Goal: Information Seeking & Learning: Learn about a topic

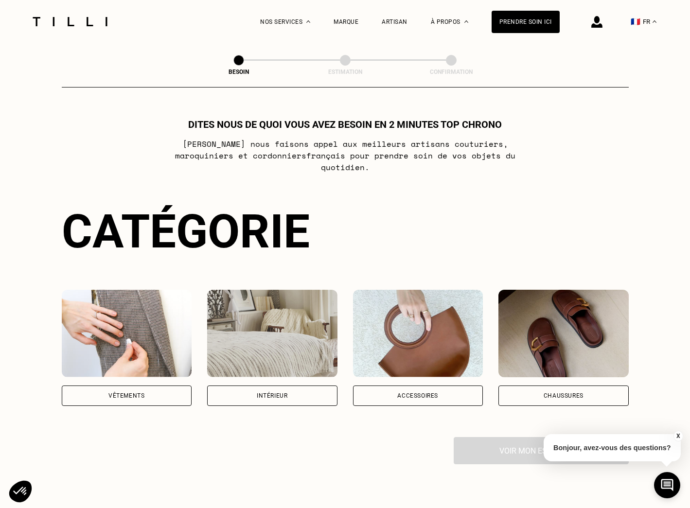
click at [123, 393] on div "Vêtements" at bounding box center [126, 396] width 36 height 6
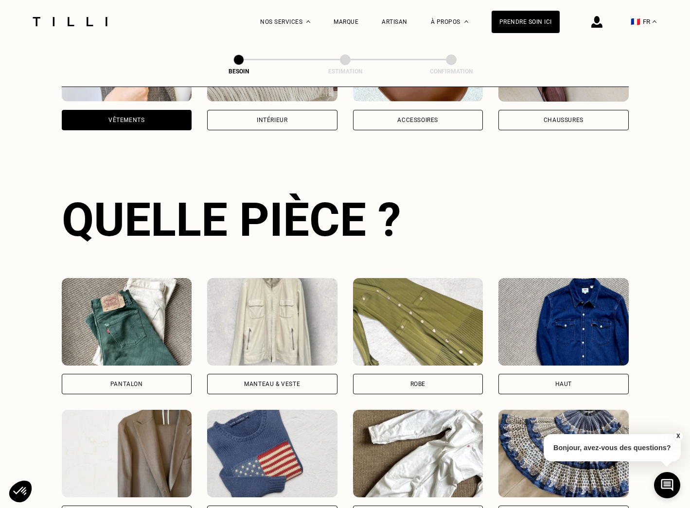
scroll to position [317, 0]
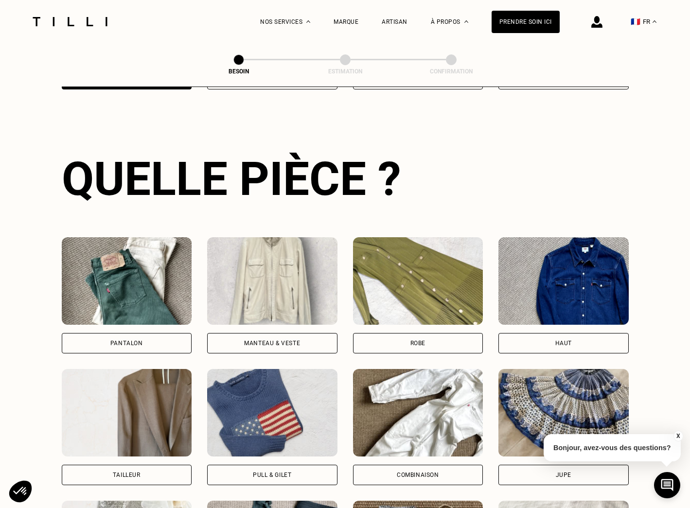
click at [582, 270] on img at bounding box center [563, 281] width 130 height 88
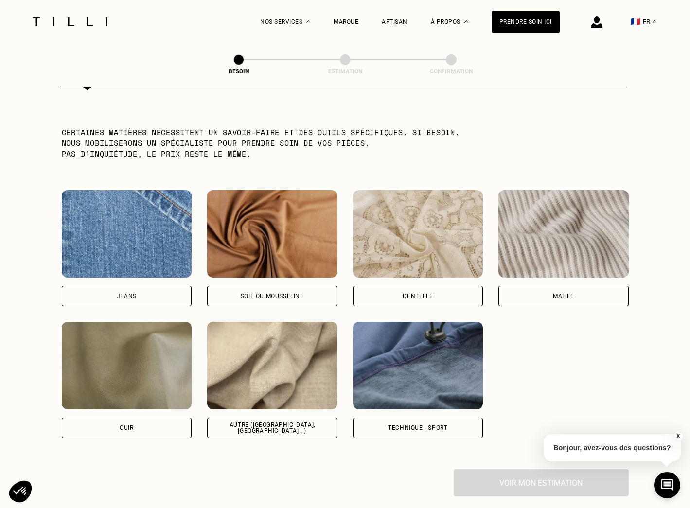
scroll to position [959, 0]
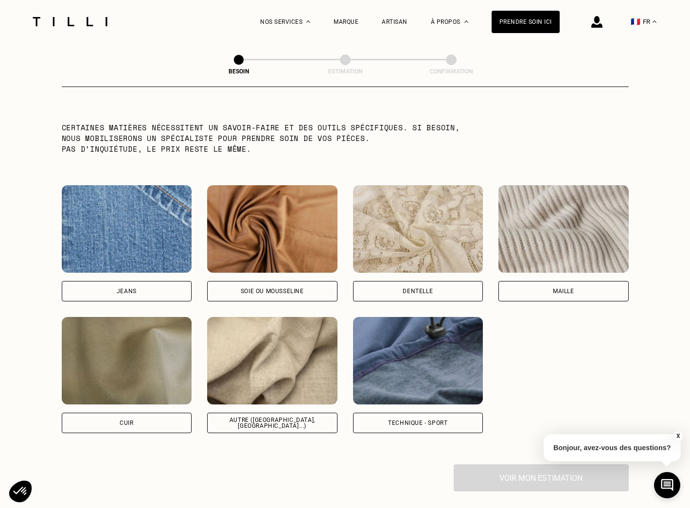
click at [283, 345] on img at bounding box center [272, 361] width 130 height 88
select select "FR"
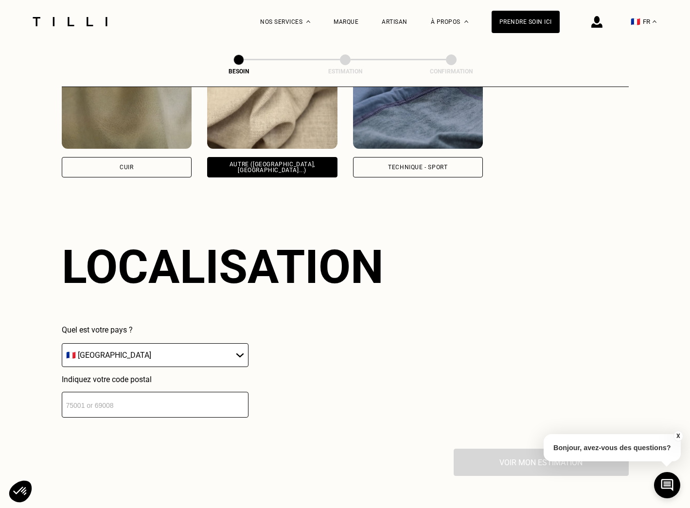
scroll to position [1303, 0]
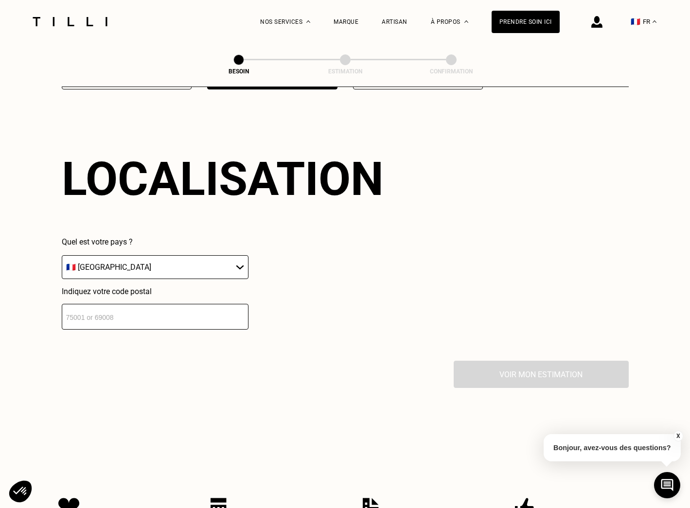
click at [122, 308] on input "number" at bounding box center [155, 317] width 187 height 26
type input "94120"
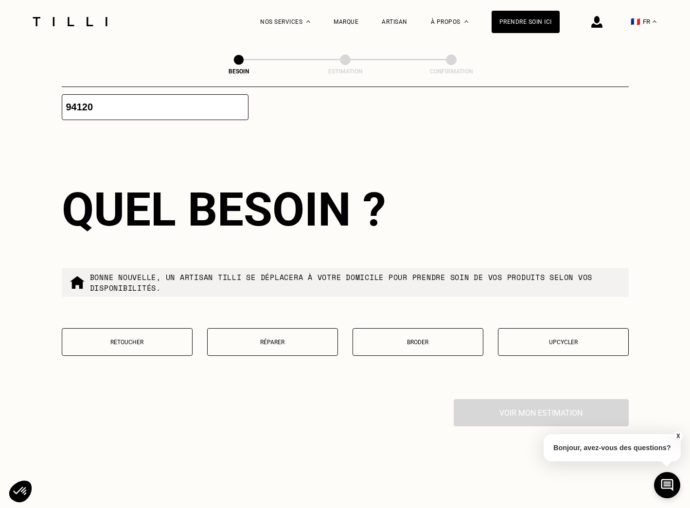
scroll to position [1547, 0]
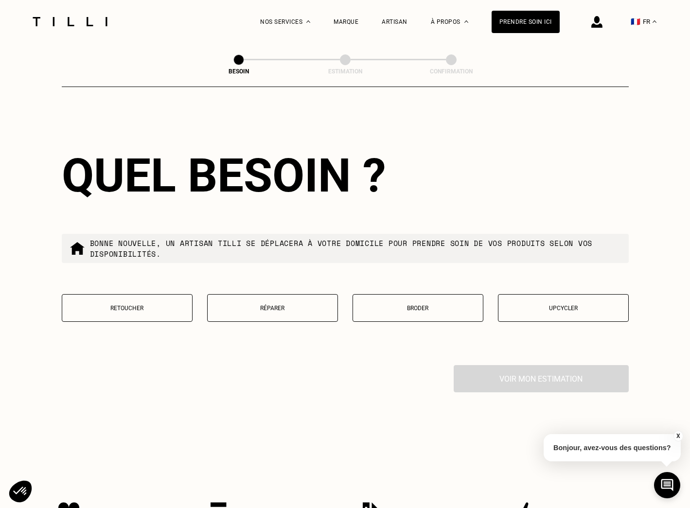
click at [147, 305] on p "Retoucher" at bounding box center [127, 308] width 120 height 7
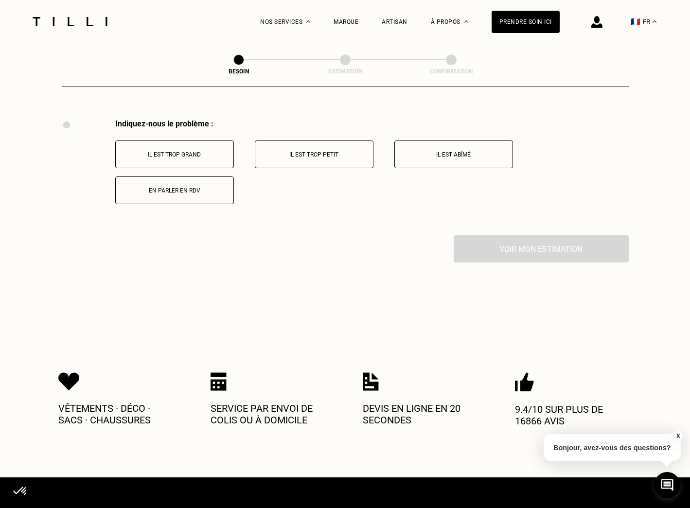
scroll to position [1795, 0]
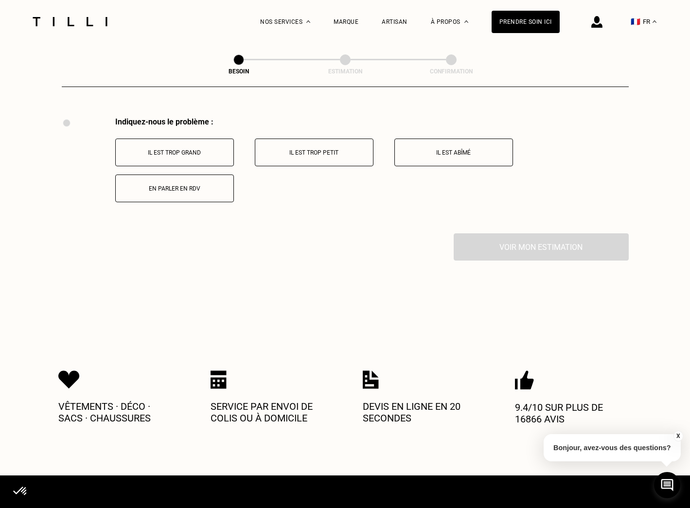
click at [185, 149] on p "Il est trop grand" at bounding box center [175, 152] width 108 height 7
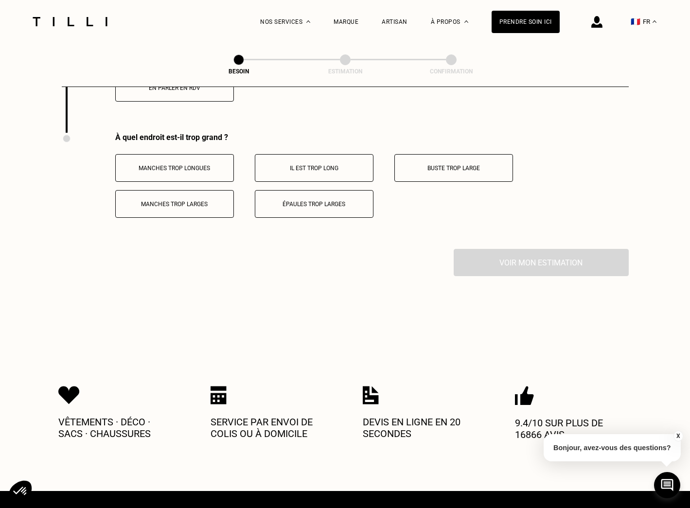
scroll to position [1911, 0]
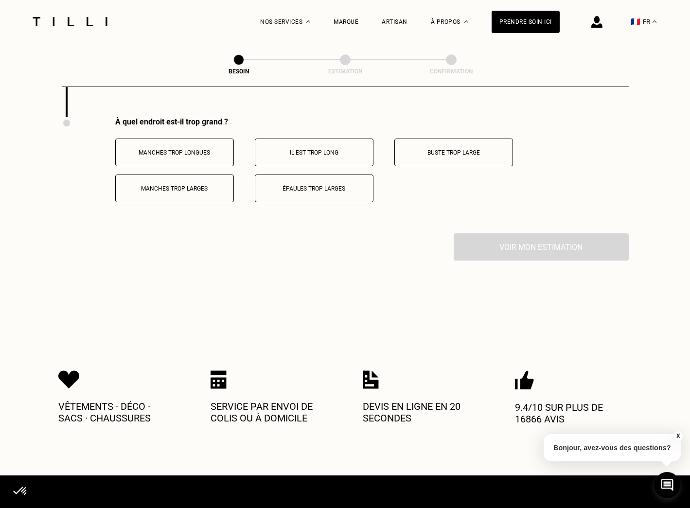
click at [344, 149] on p "Il est trop long" at bounding box center [314, 152] width 108 height 7
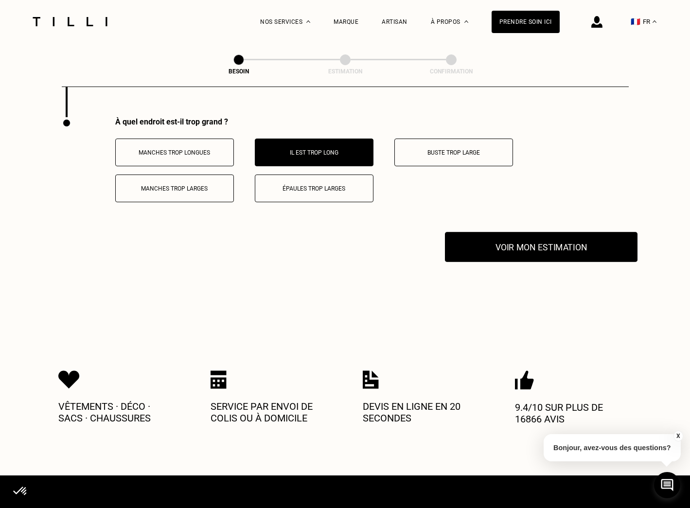
click at [545, 239] on button "Voir mon estimation" at bounding box center [541, 247] width 193 height 30
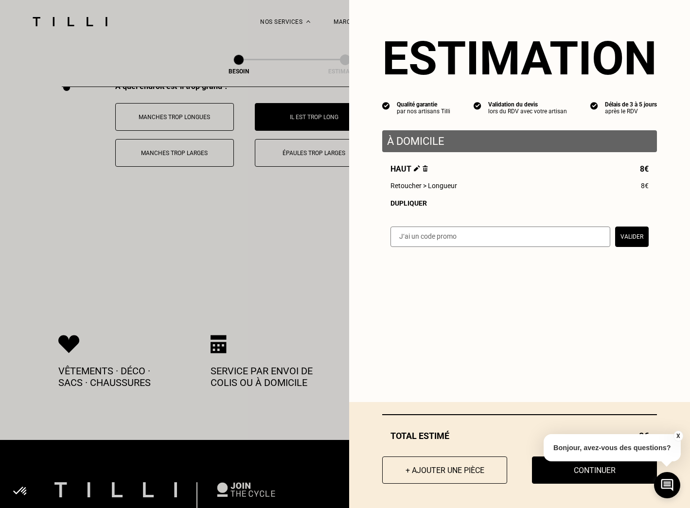
scroll to position [1947, 0]
click at [452, 465] on button "+ Ajouter une pièce" at bounding box center [445, 470] width 138 height 30
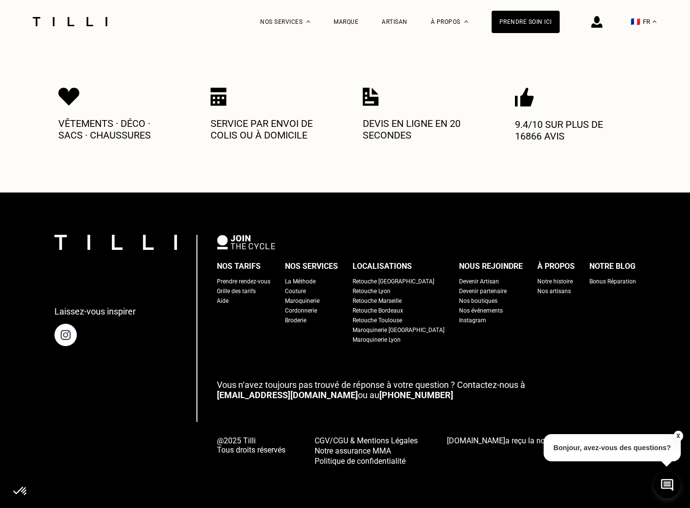
scroll to position [0, 0]
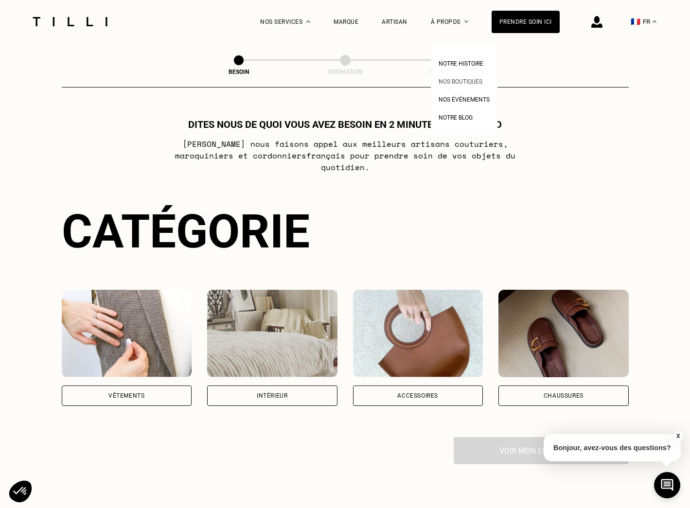
click at [460, 83] on span "Nos boutiques" at bounding box center [461, 81] width 44 height 7
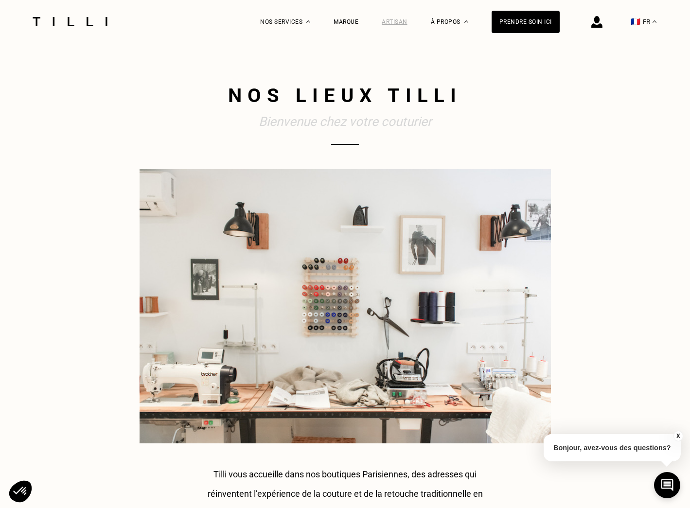
click at [401, 20] on div "Artisan" at bounding box center [395, 21] width 26 height 7
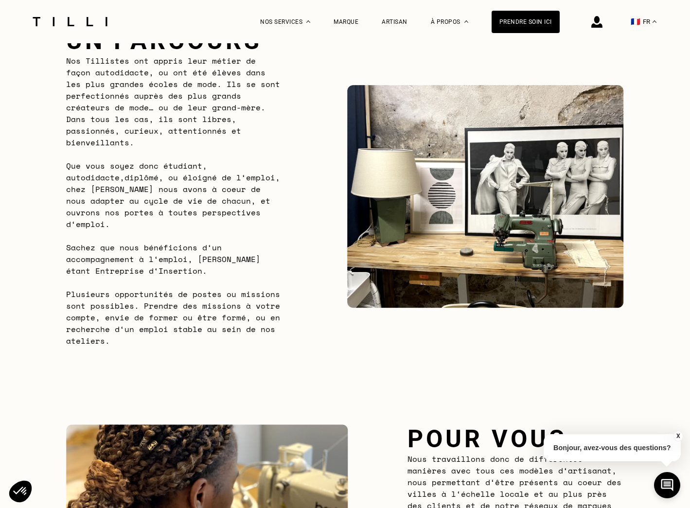
scroll to position [576, 0]
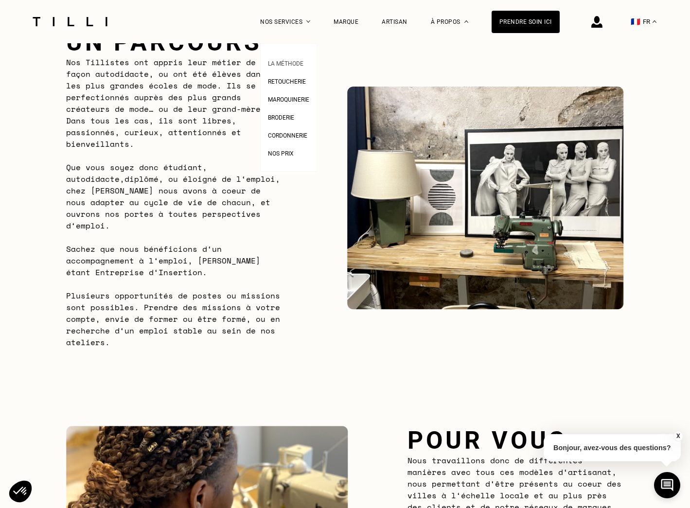
click at [296, 64] on span "La Méthode" at bounding box center [285, 63] width 35 height 7
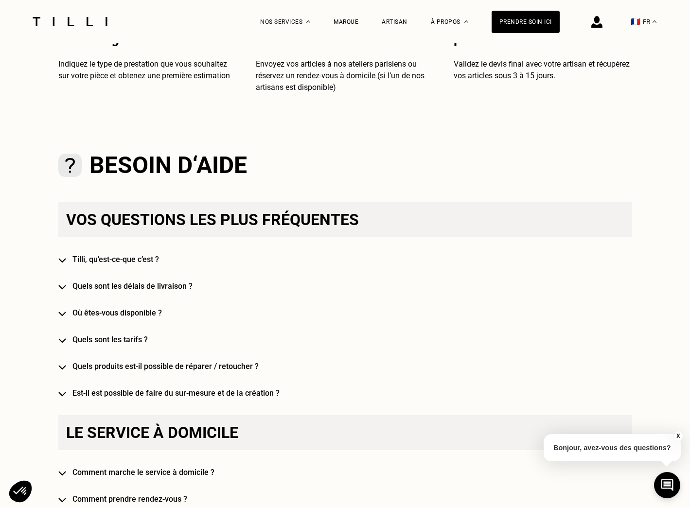
scroll to position [447, 0]
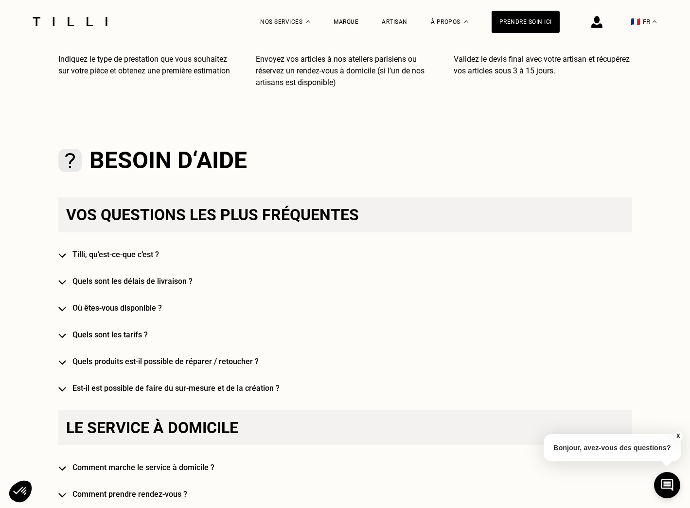
click at [135, 307] on h4 "Où êtes-vous disponible ?" at bounding box center [359, 307] width 574 height 9
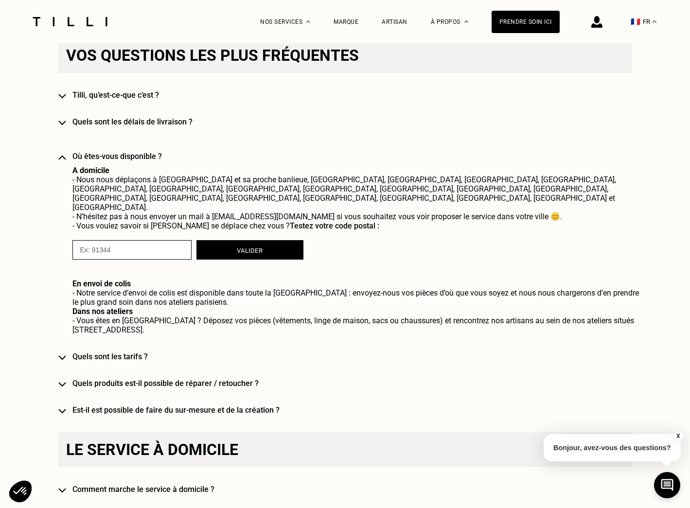
scroll to position [609, 0]
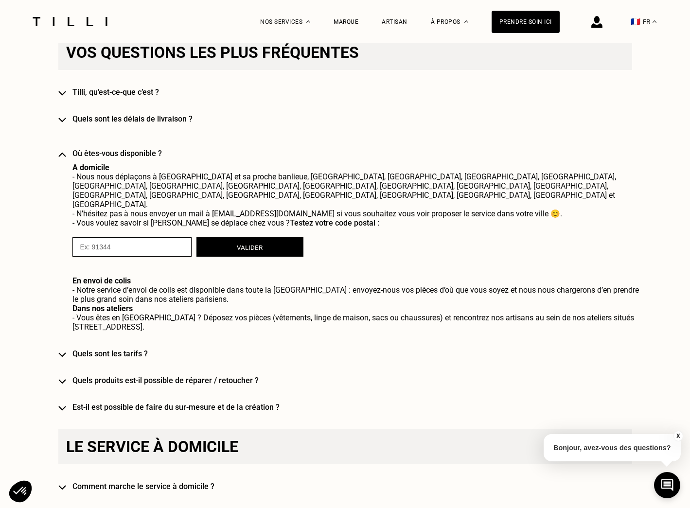
click at [116, 349] on h4 "Quels sont les tarifs ?" at bounding box center [359, 353] width 574 height 9
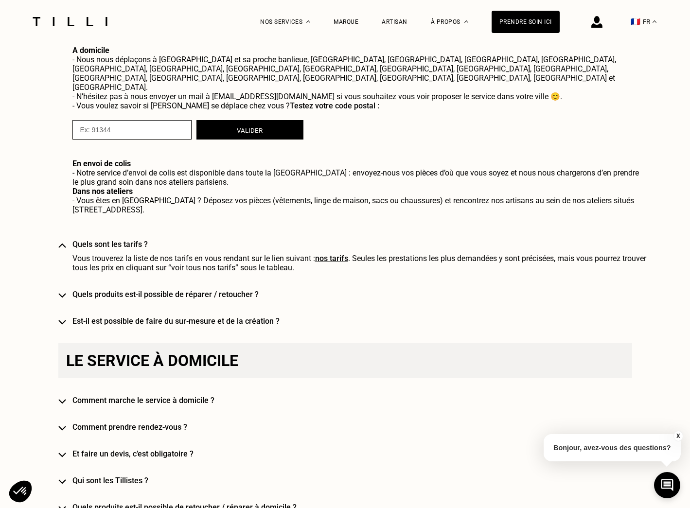
scroll to position [795, 0]
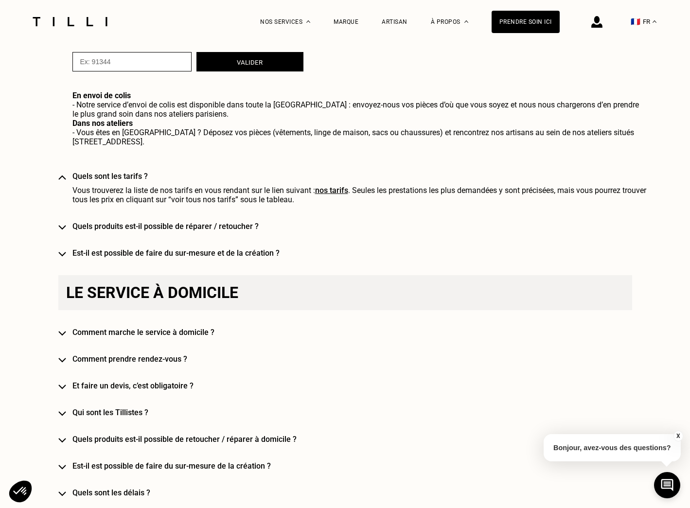
click at [217, 248] on h4 "Est-il est possible de faire du sur-mesure et de la création ?" at bounding box center [359, 252] width 574 height 9
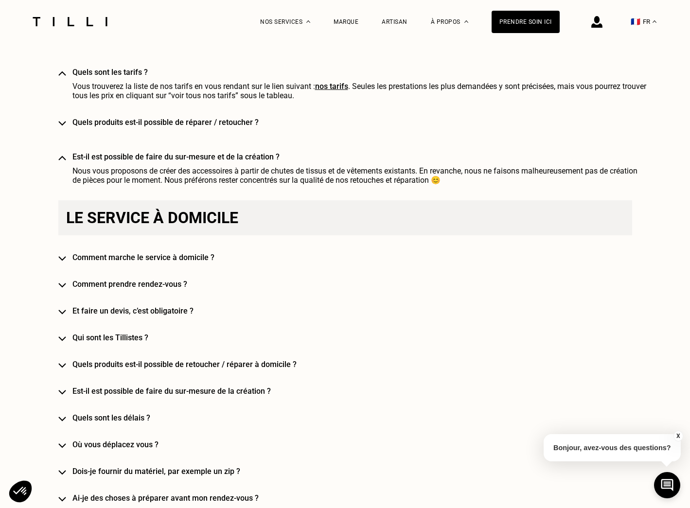
scroll to position [901, 0]
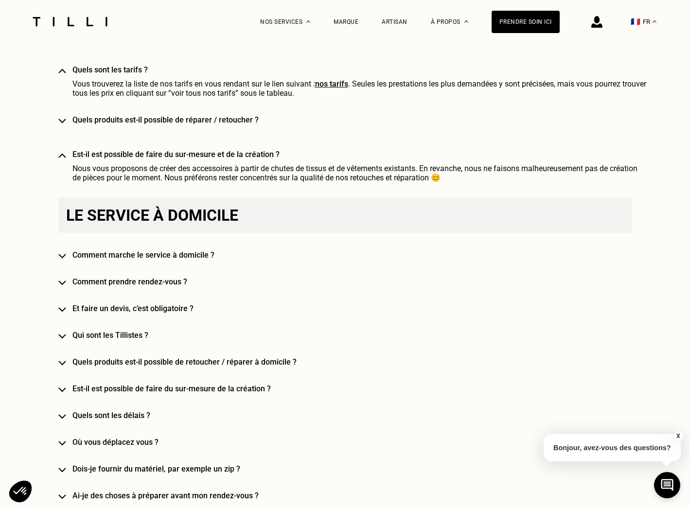
click at [165, 304] on h4 "Et faire un devis, c’est obligatoire ?" at bounding box center [359, 308] width 574 height 9
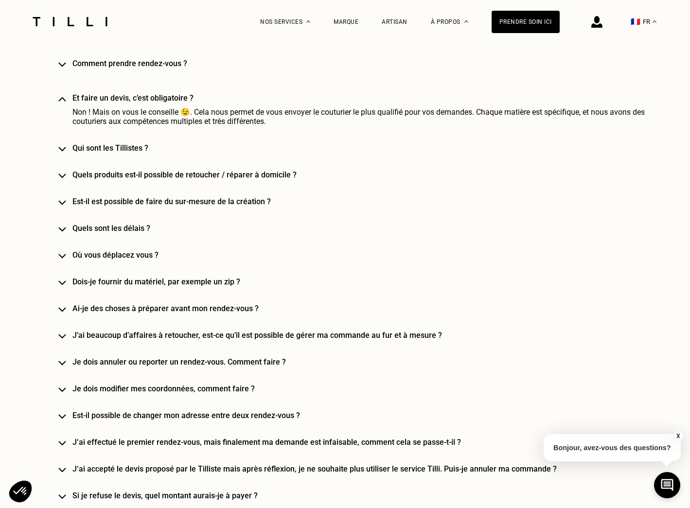
scroll to position [1123, 0]
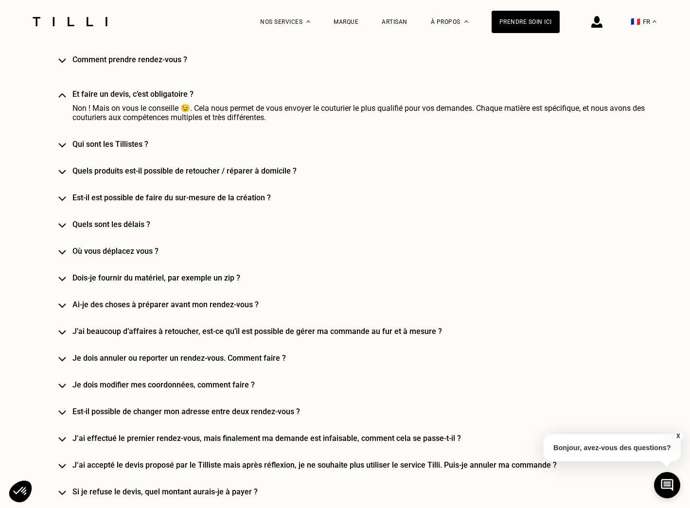
click at [212, 273] on h4 "Dois-je fournir du matériel, par exemple un zip ?" at bounding box center [359, 277] width 574 height 9
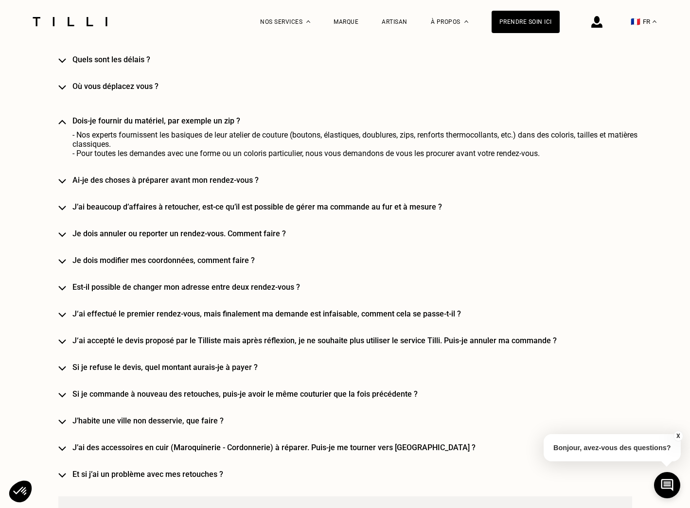
scroll to position [1300, 0]
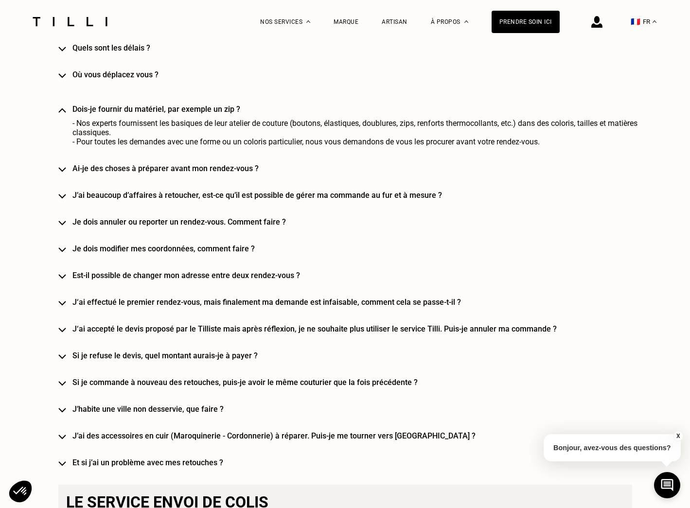
click at [191, 405] on h4 "J’habite une ville non desservie, que faire ?" at bounding box center [359, 409] width 574 height 9
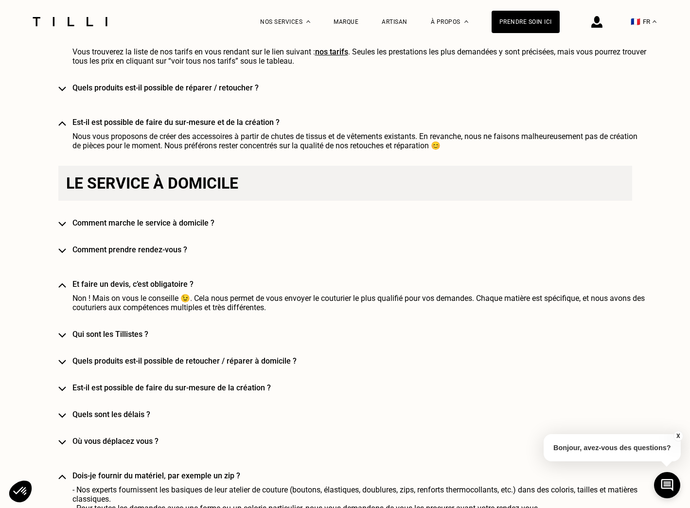
scroll to position [933, 0]
